Goal: Check status

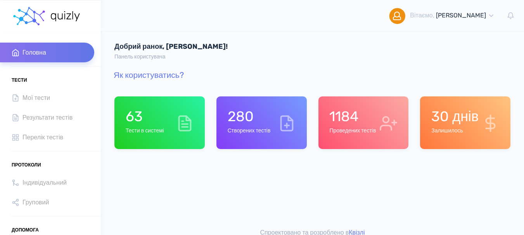
click at [367, 133] on h6 "Проведених тестів" at bounding box center [352, 131] width 47 height 7
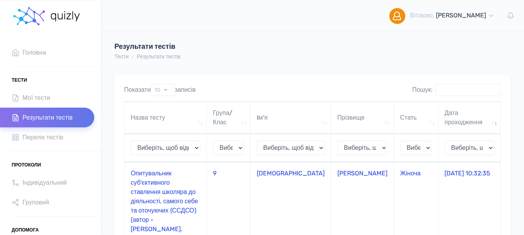
click at [151, 184] on td "Опитувальник суб'єктивного ставлення школяра до діяльності, самого себе та оточ…" at bounding box center [165, 205] width 82 height 87
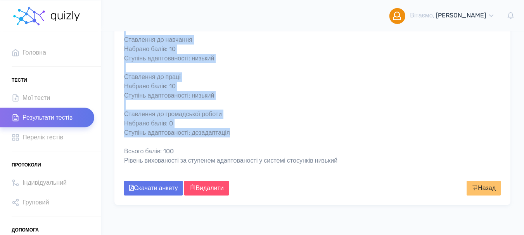
scroll to position [370, 0]
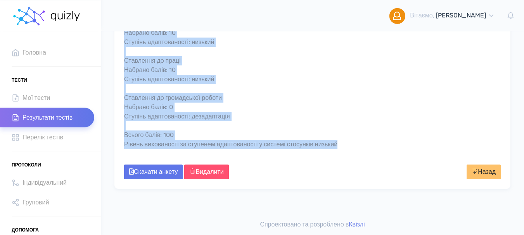
drag, startPoint x: 125, startPoint y: 88, endPoint x: 397, endPoint y: 147, distance: 278.1
copy div "Loremipsumdo sit'ametconse adipiscin elitsed do eiusmodtem, incidi utla et dolo…"
